Goal: Task Accomplishment & Management: Complete application form

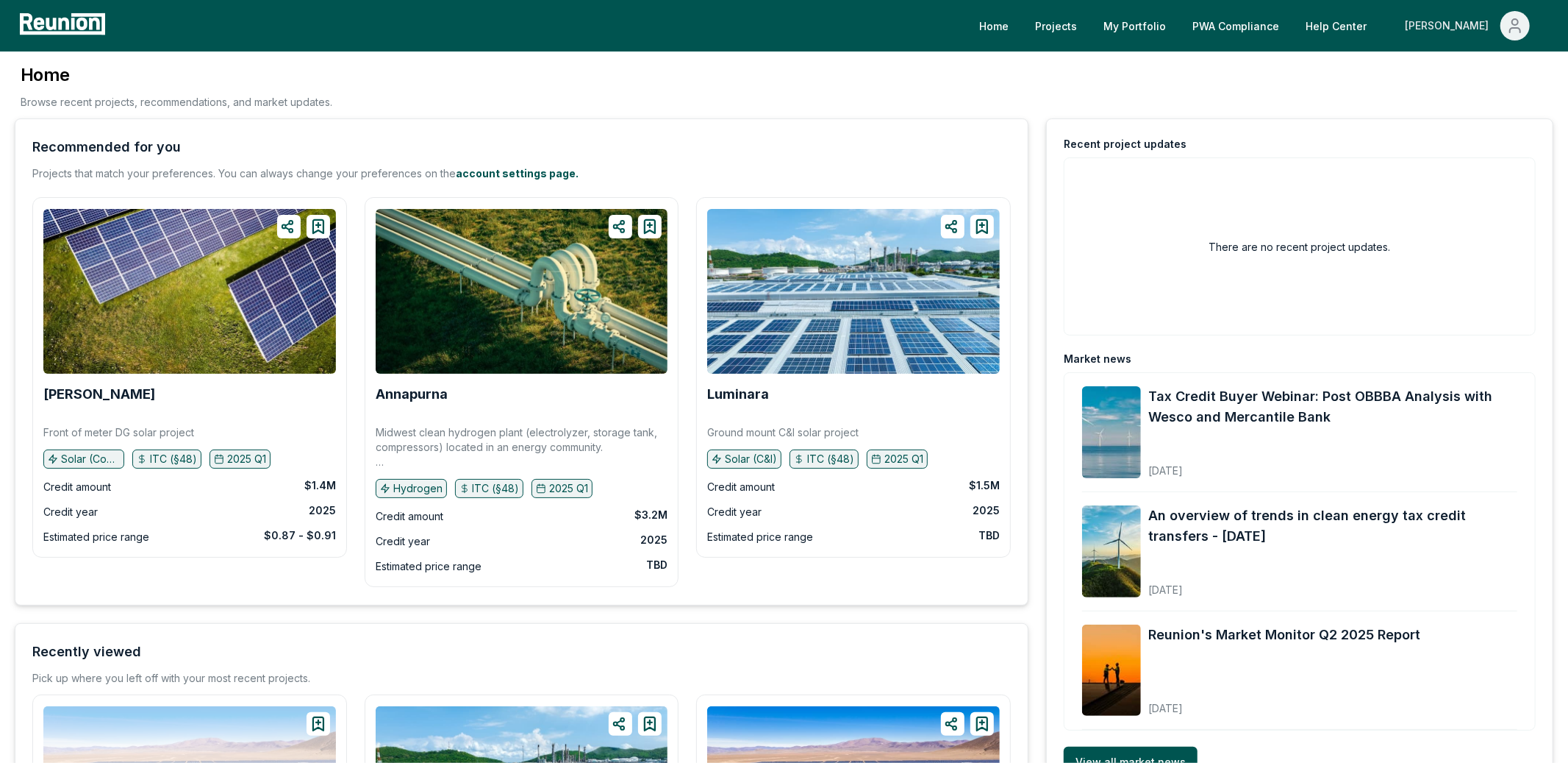
click at [1478, 30] on div "[PERSON_NAME]" at bounding box center [1449, 25] width 89 height 30
click at [1470, 87] on div "Admin Portal" at bounding box center [1484, 79] width 141 height 41
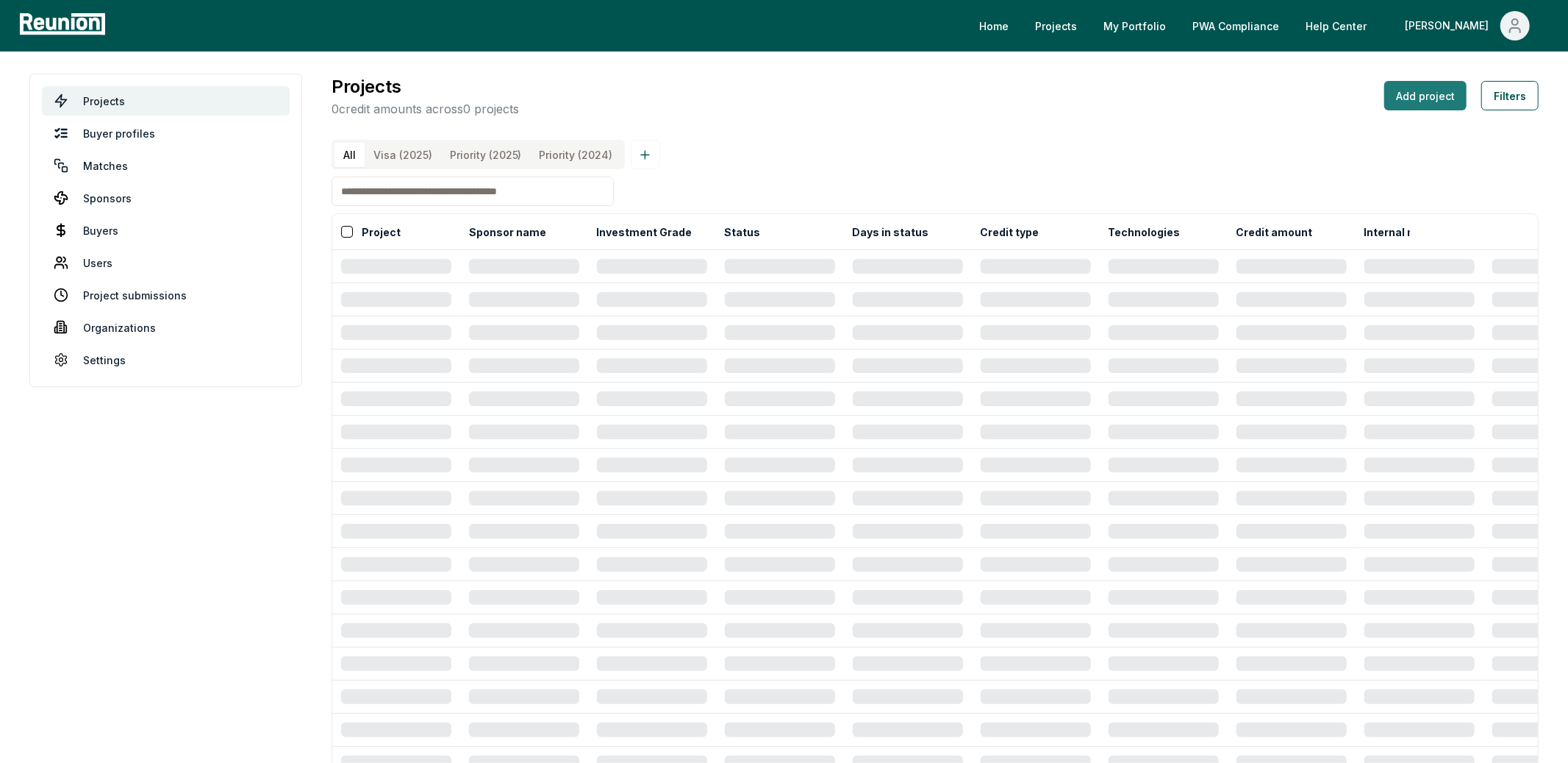
click at [1448, 95] on button "Add project" at bounding box center [1426, 95] width 83 height 30
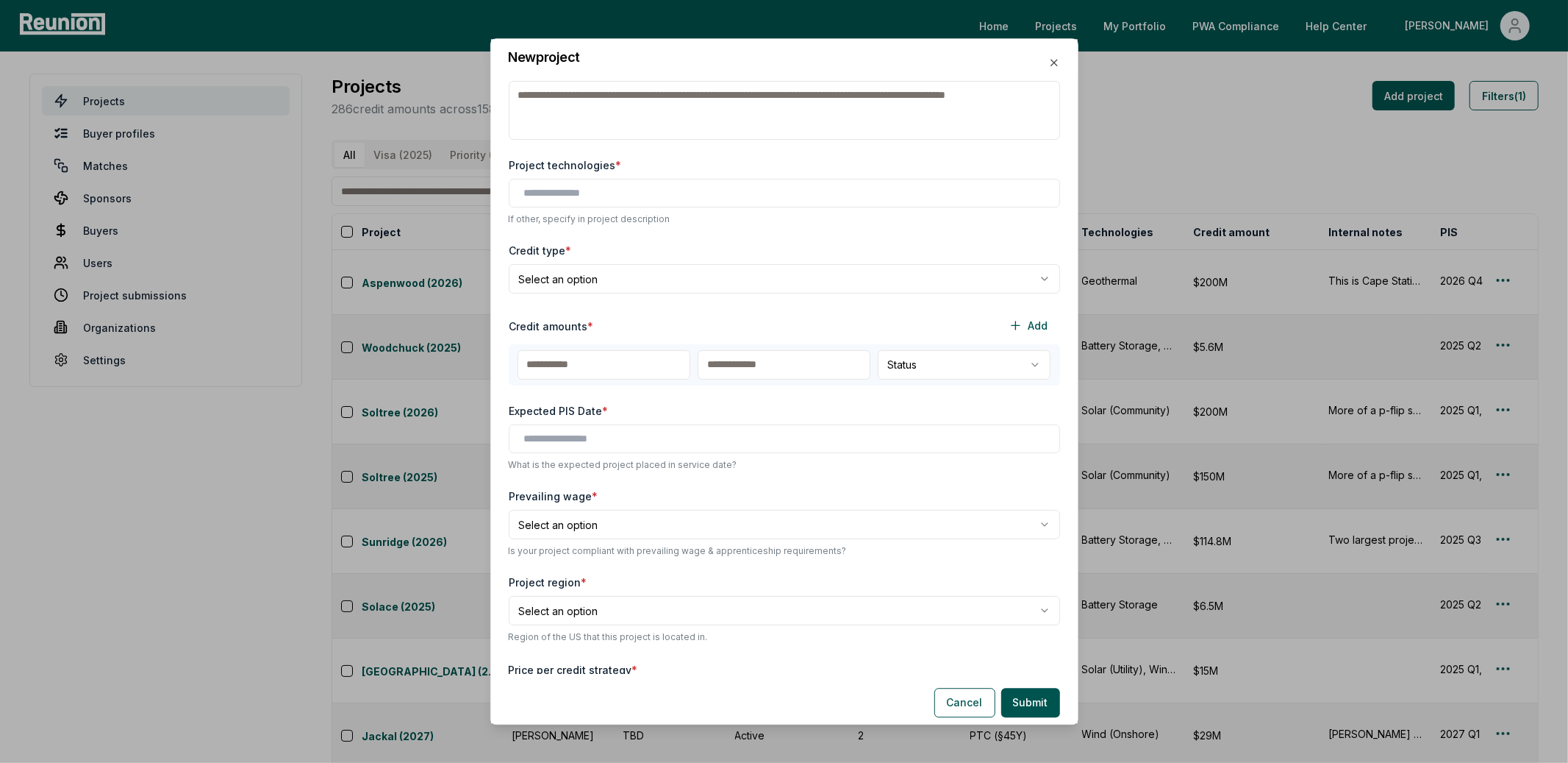
scroll to position [224, 0]
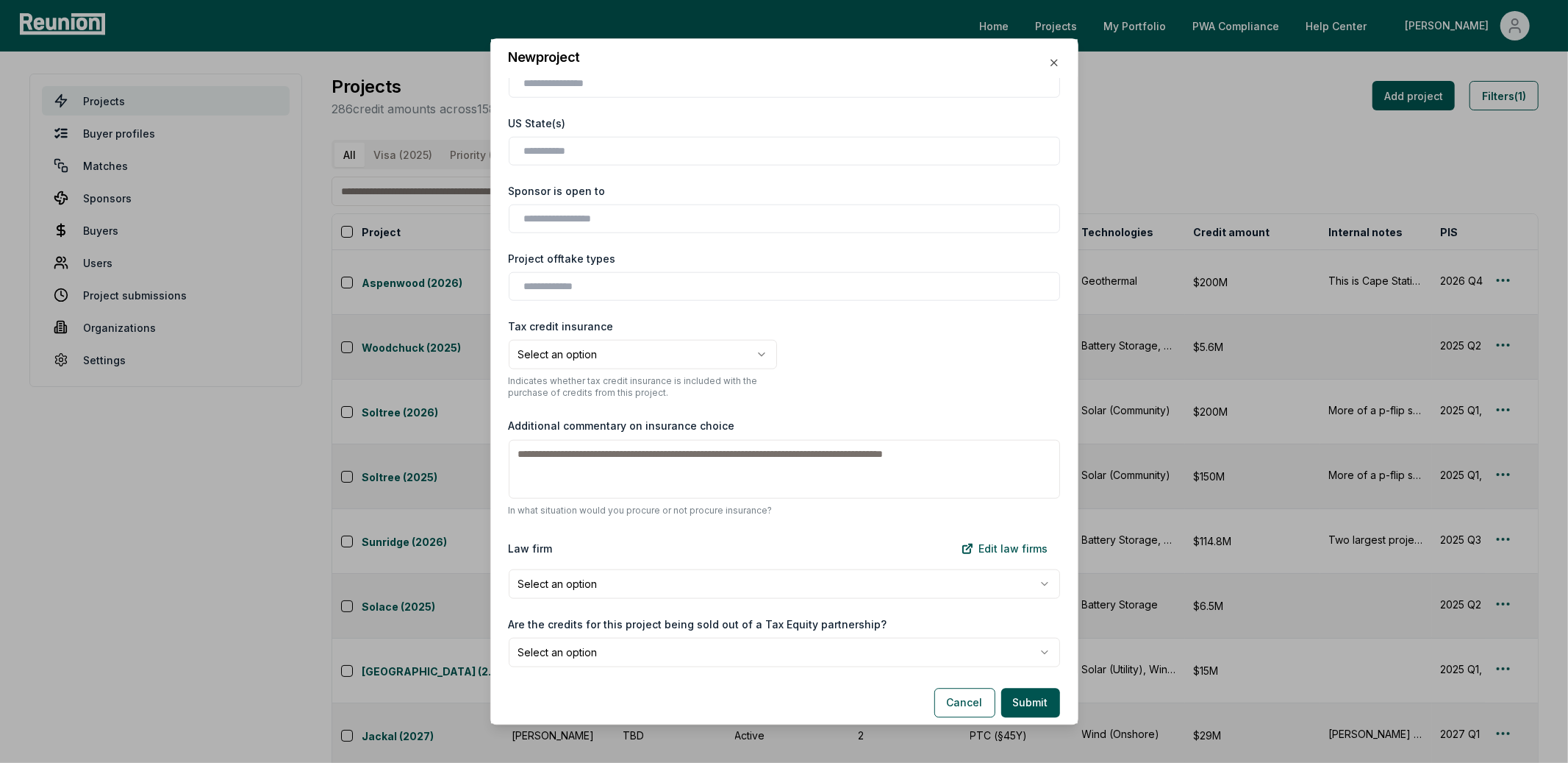
scroll to position [1282, 0]
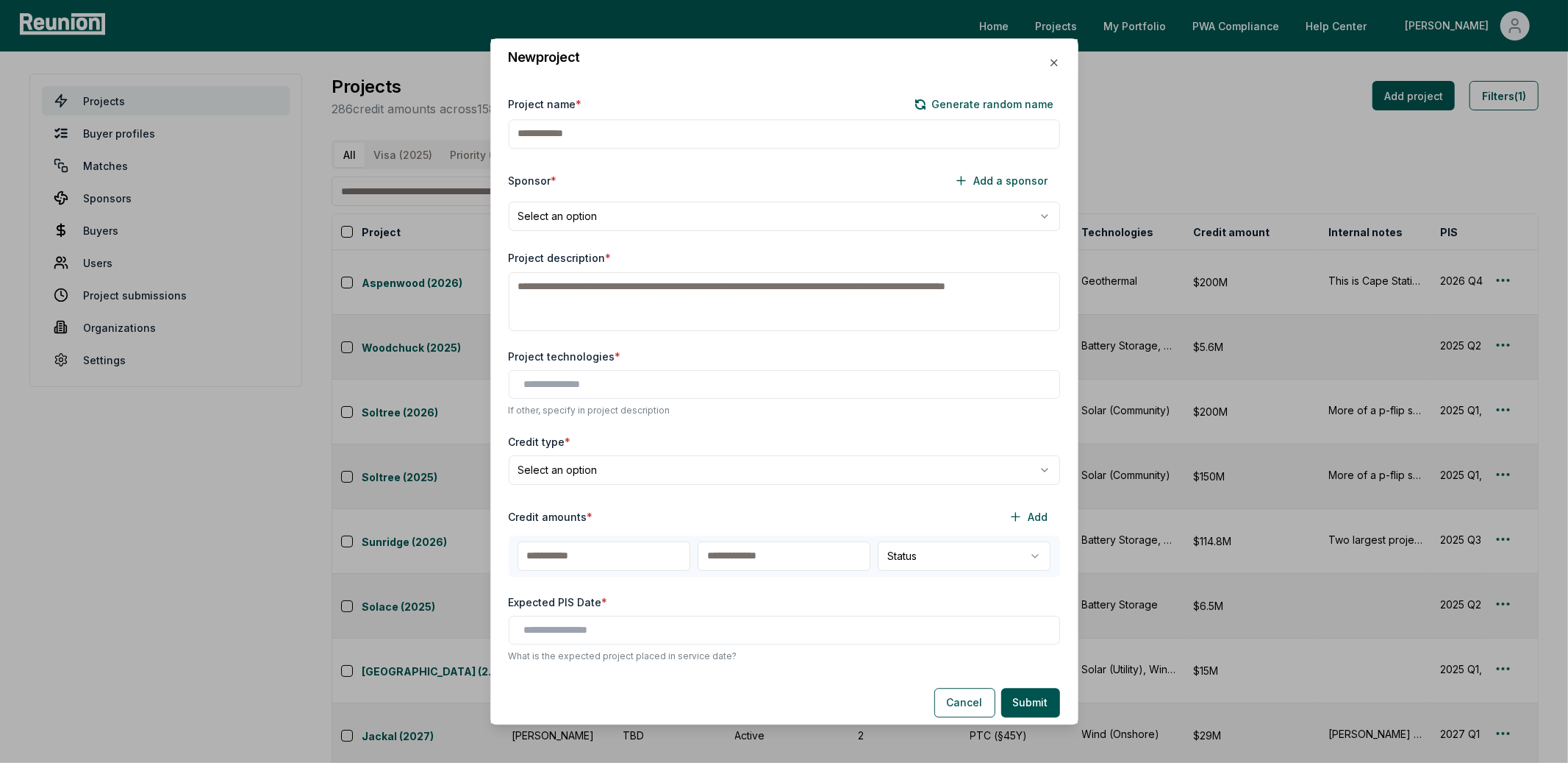
scroll to position [132, 0]
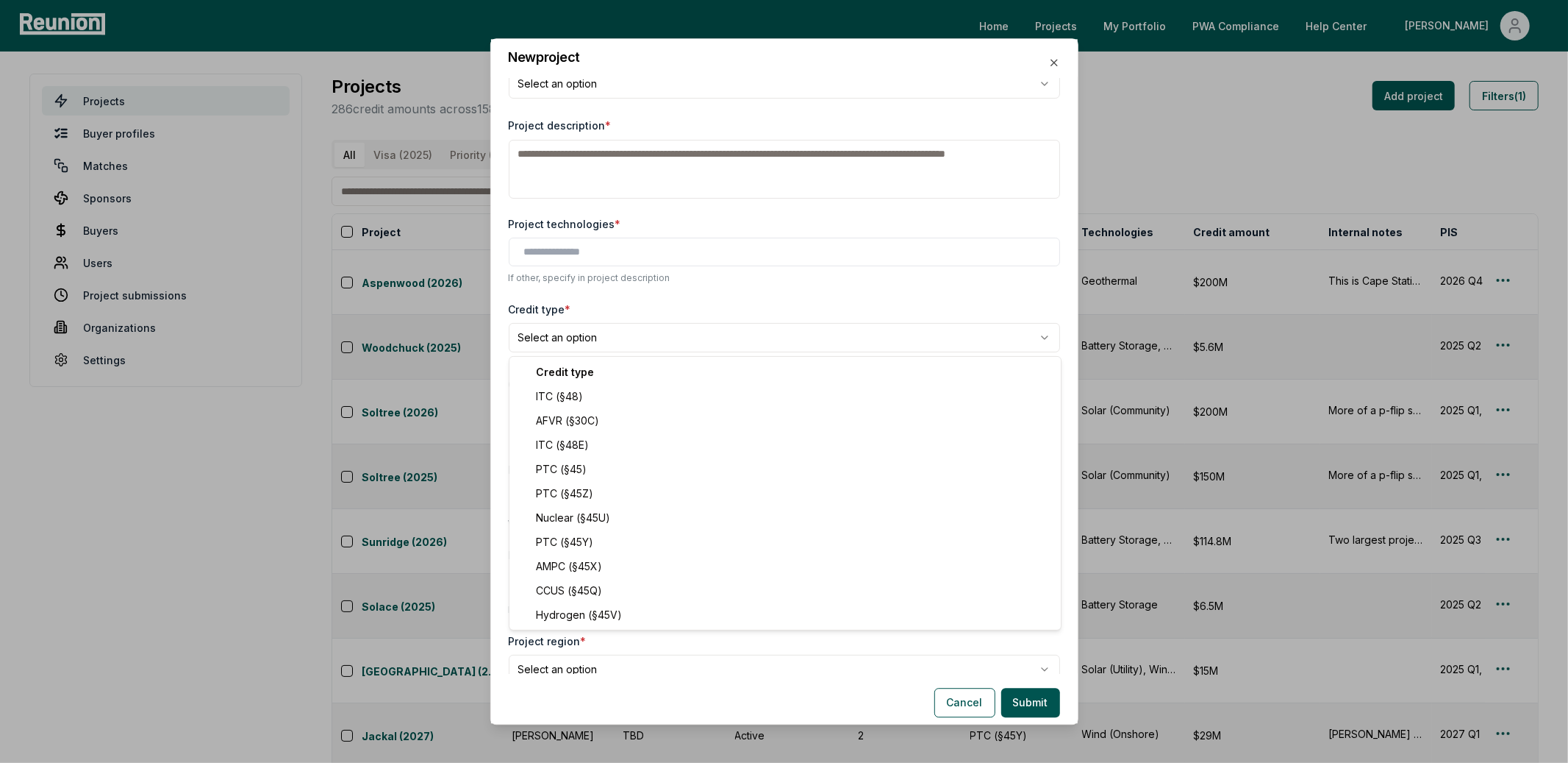
select select "*********"
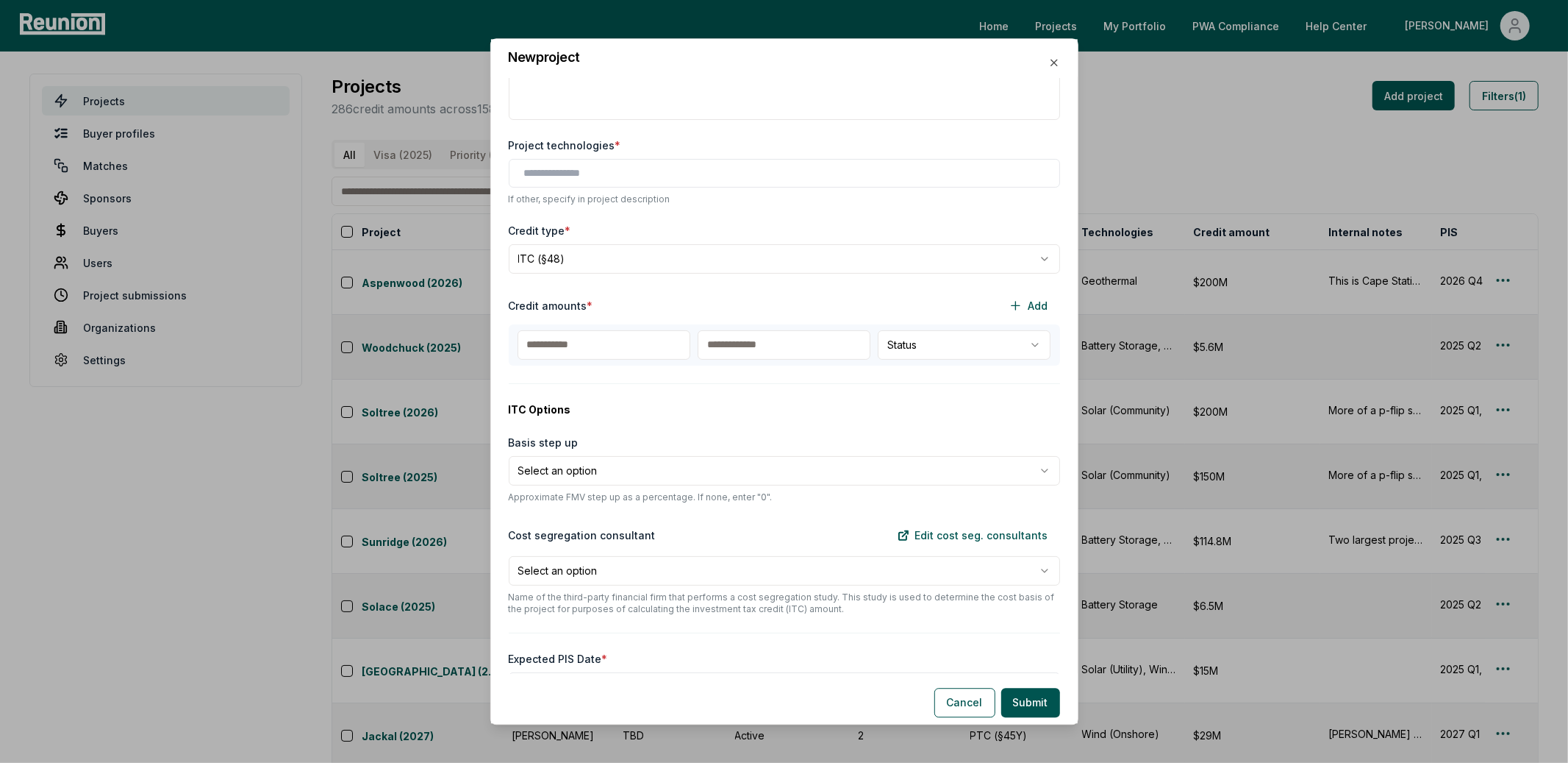
scroll to position [0, 0]
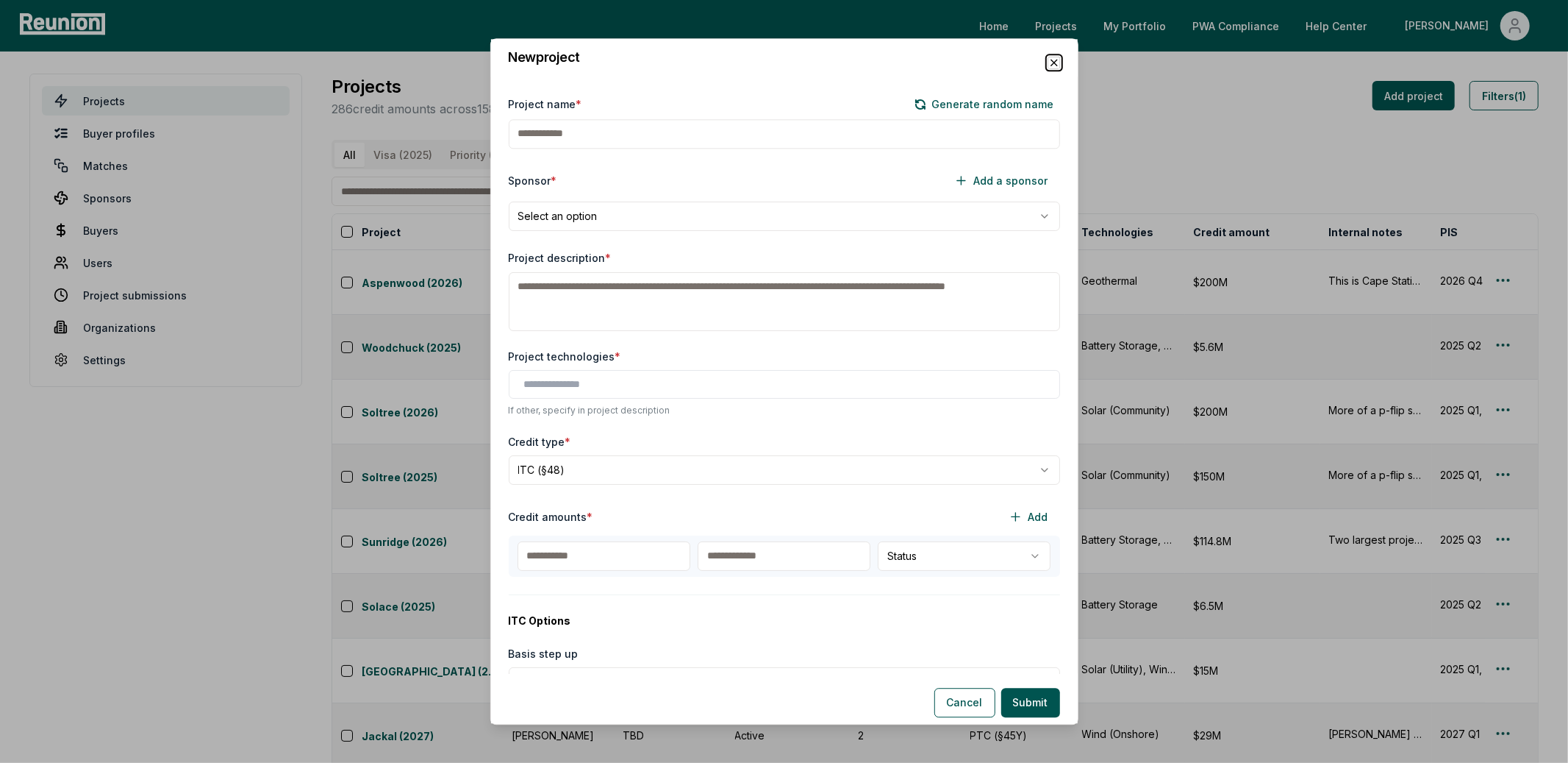
click at [1057, 60] on icon "button" at bounding box center [1055, 62] width 12 height 12
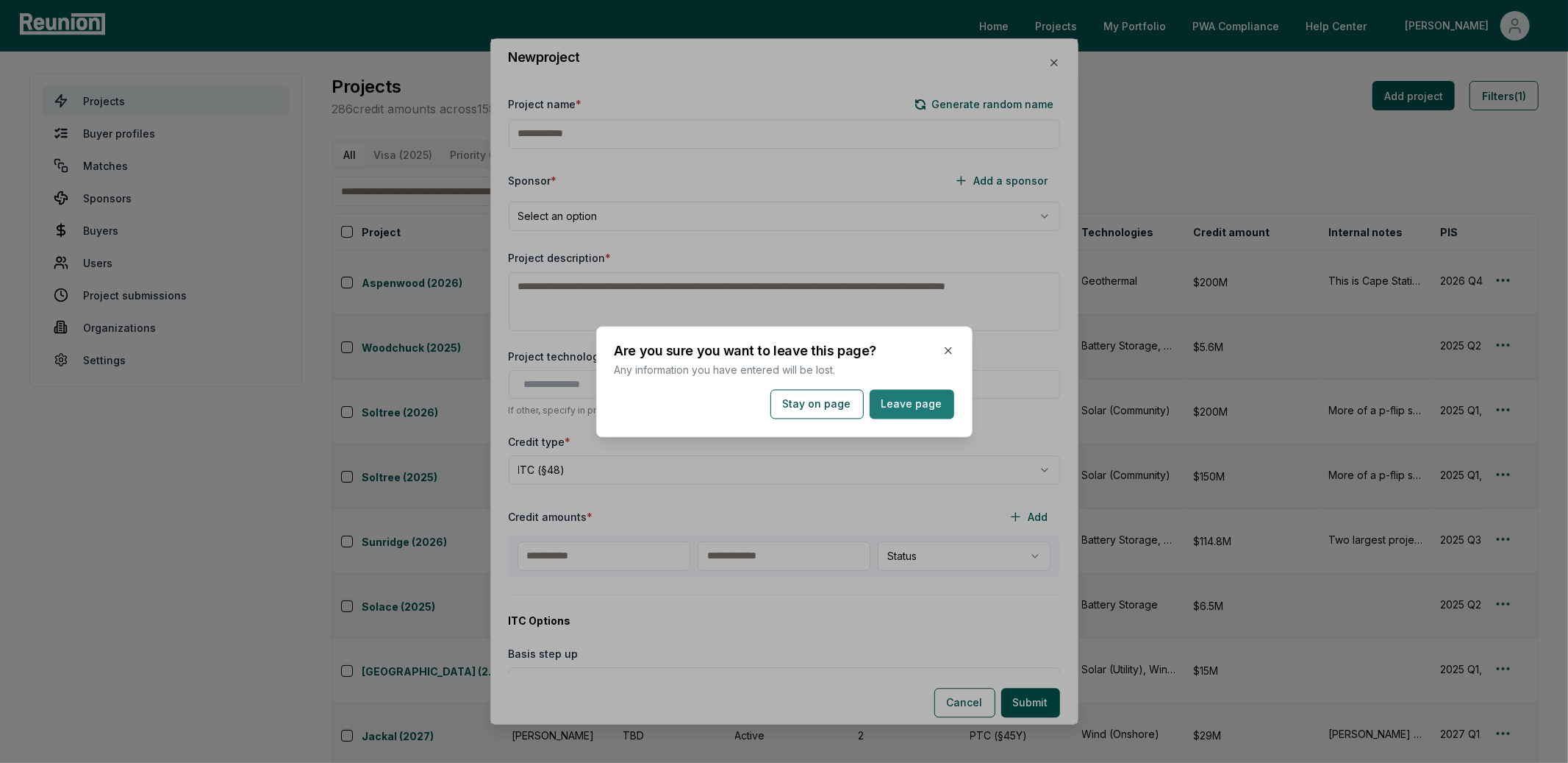
click at [911, 408] on button "Leave page" at bounding box center [912, 403] width 84 height 30
